Goal: Ask a question

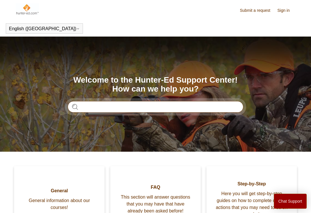
click at [93, 103] on input "Search" at bounding box center [155, 107] width 175 height 12
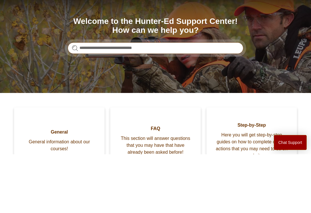
type input "**********"
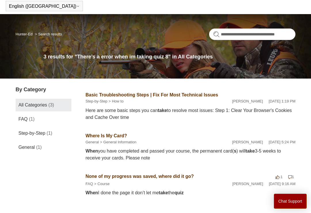
scroll to position [22, 0]
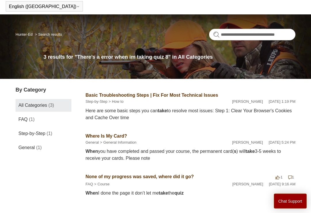
click at [17, 119] on link "FAQ (1)" at bounding box center [44, 119] width 56 height 13
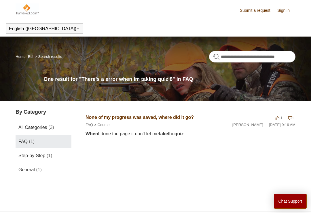
click at [23, 156] on span "Step-by-Step" at bounding box center [31, 155] width 27 height 5
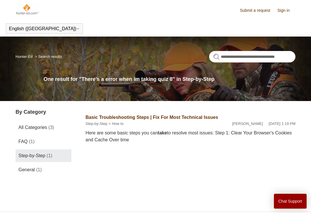
click at [25, 168] on span "General" at bounding box center [26, 169] width 16 height 5
